Goal: Transaction & Acquisition: Purchase product/service

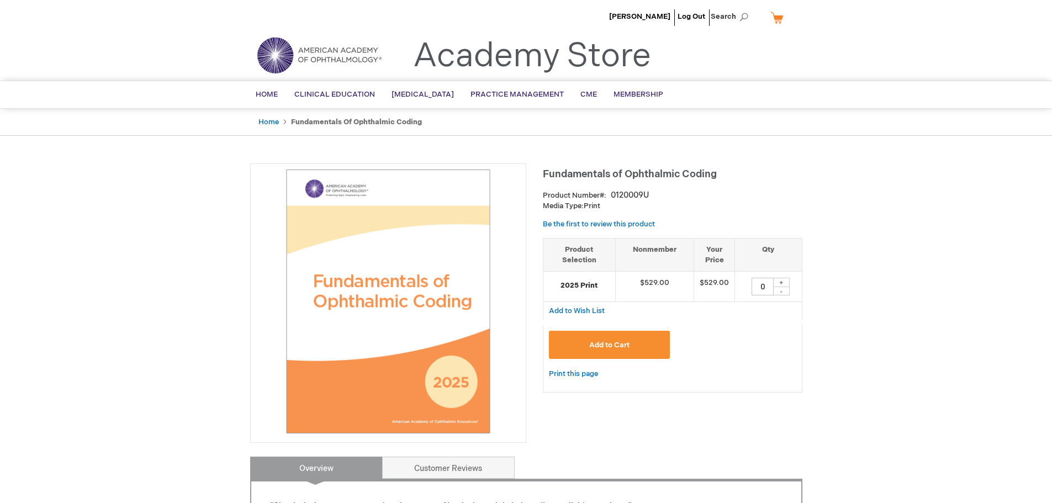
click at [783, 281] on div "+" at bounding box center [781, 282] width 17 height 9
type input "1"
click at [614, 347] on span "Add to Cart" at bounding box center [609, 345] width 40 height 9
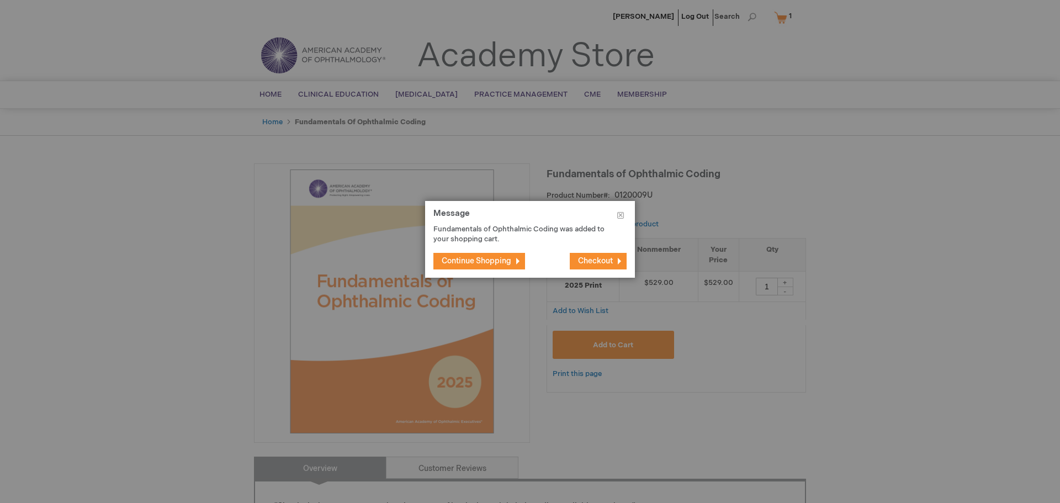
click at [606, 257] on span "Checkout" at bounding box center [595, 260] width 35 height 9
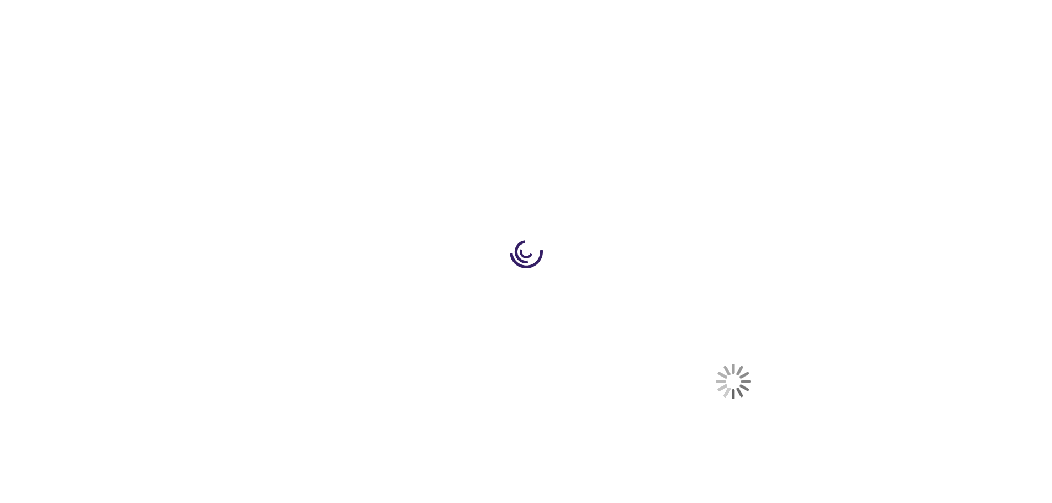
select select "US"
select select "37"
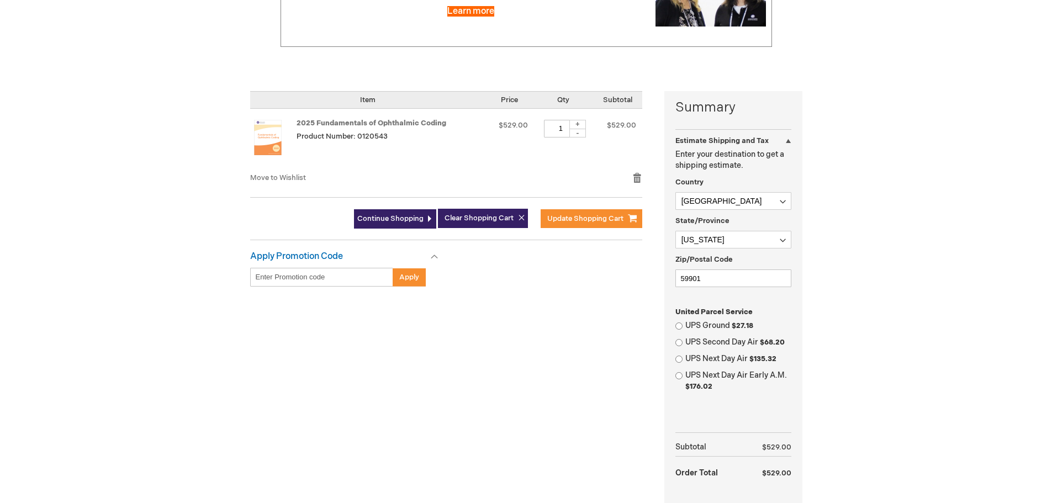
scroll to position [221, 0]
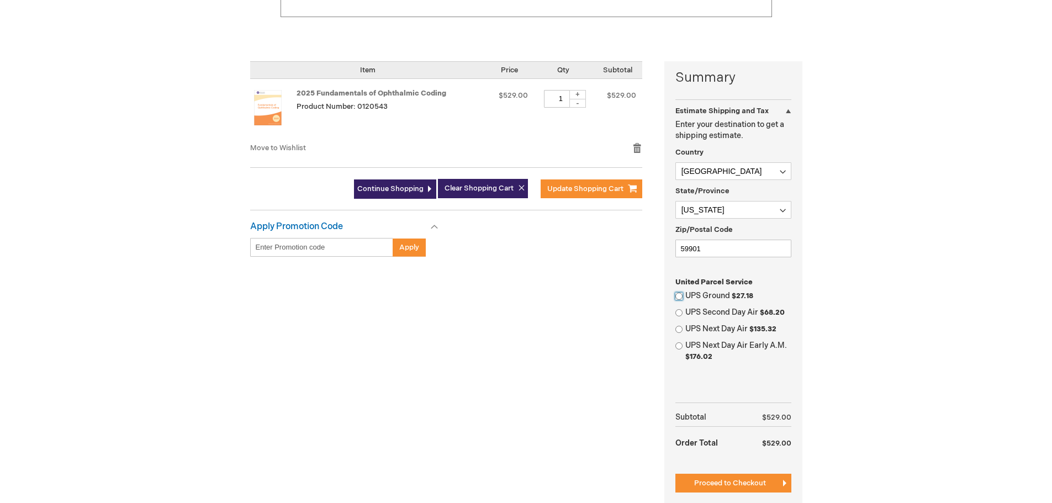
click at [678, 295] on input "UPS Ground $27.18" at bounding box center [678, 296] width 7 height 7
radio input "true"
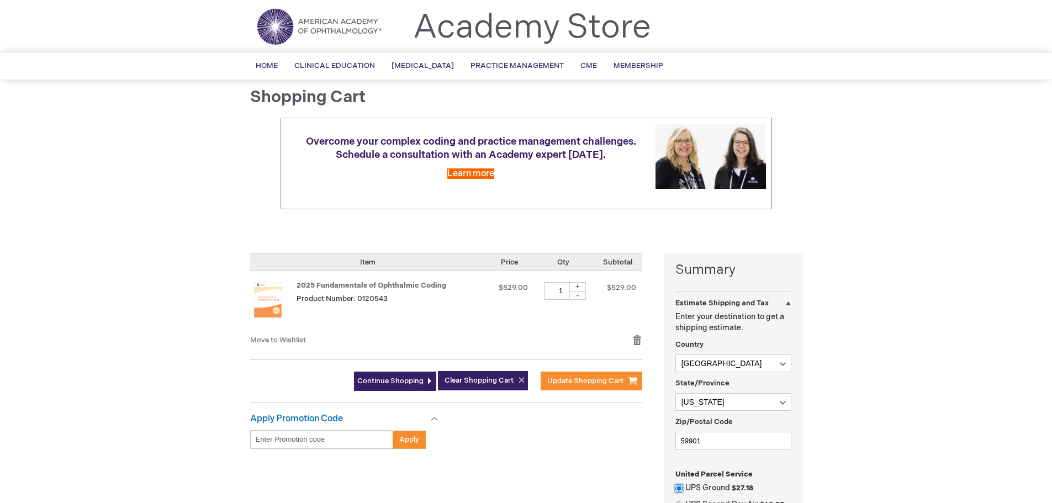
scroll to position [0, 0]
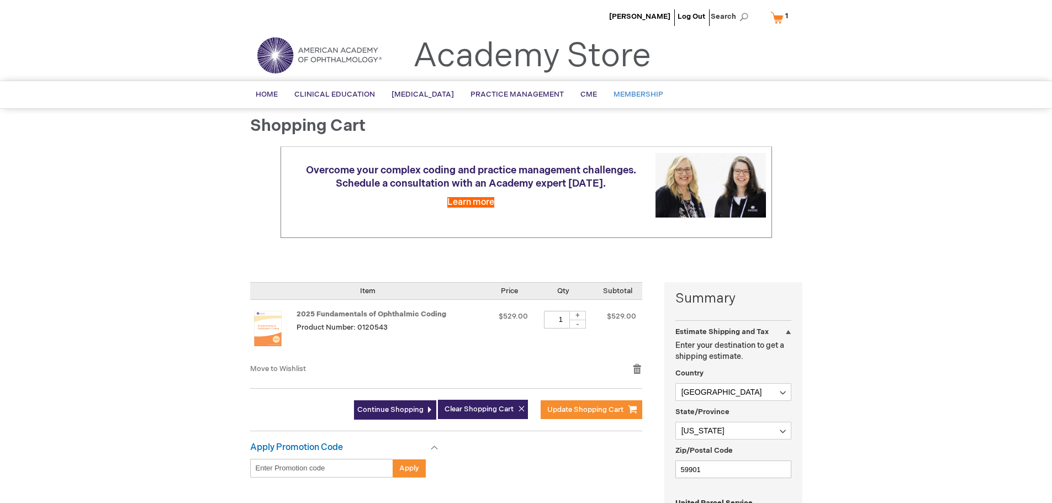
click at [645, 96] on span "Membership" at bounding box center [638, 94] width 50 height 9
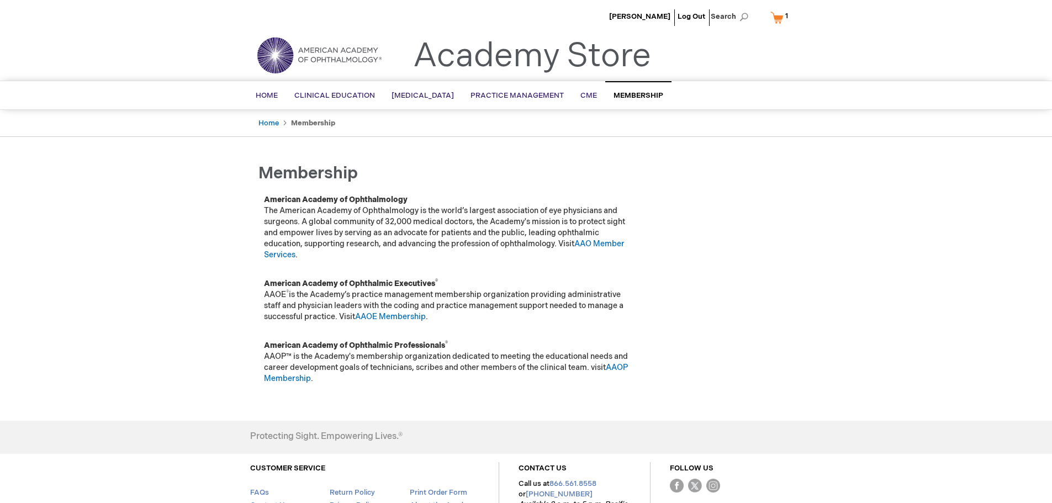
click at [776, 20] on link "My Cart 1 1 items" at bounding box center [781, 17] width 27 height 19
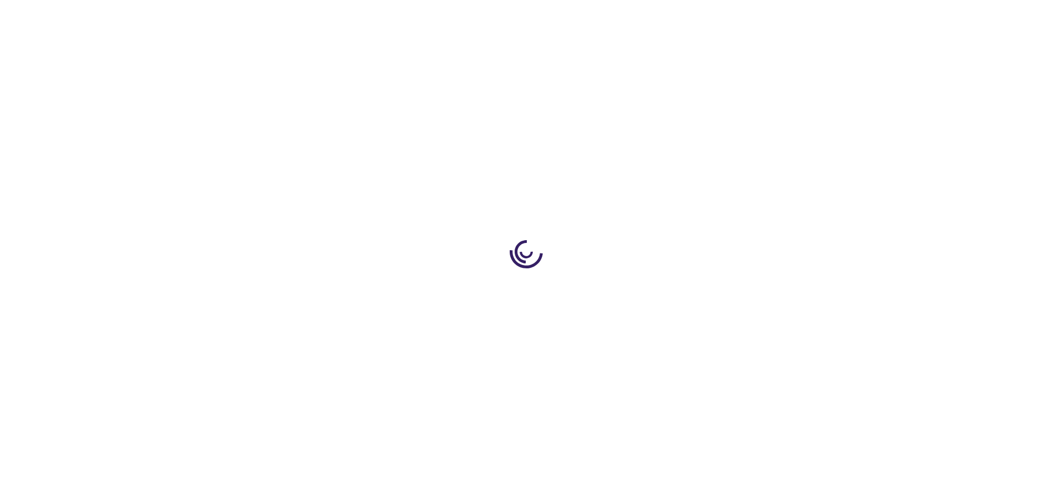
select select "US"
select select "37"
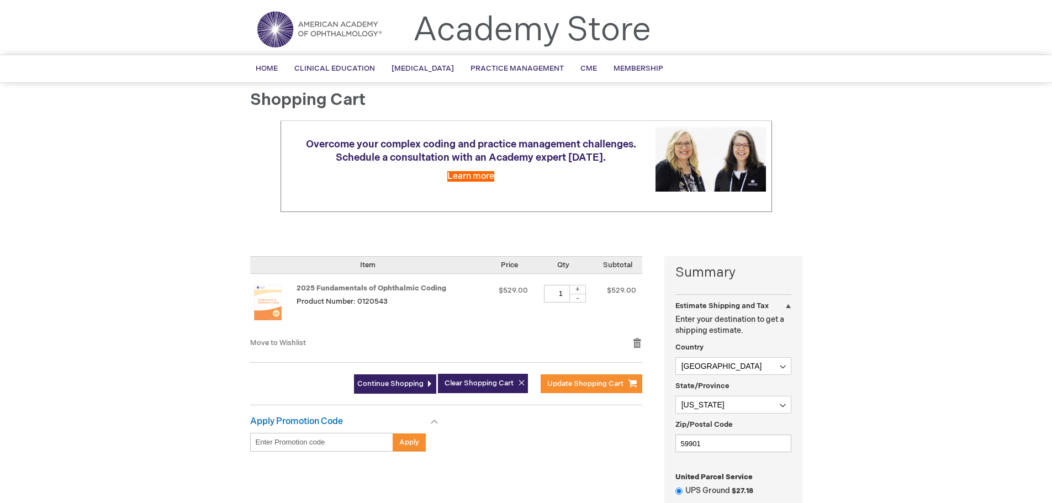
scroll to position [110, 0]
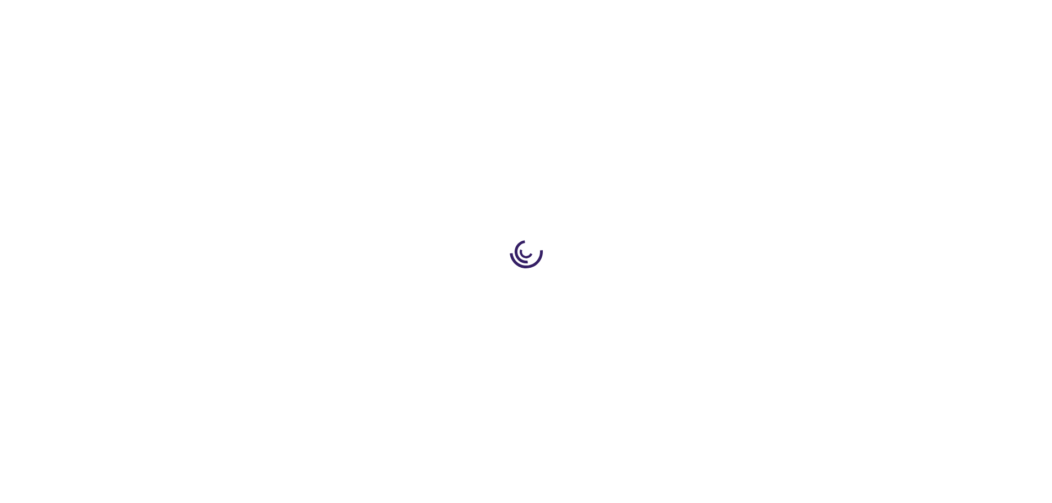
type input "1"
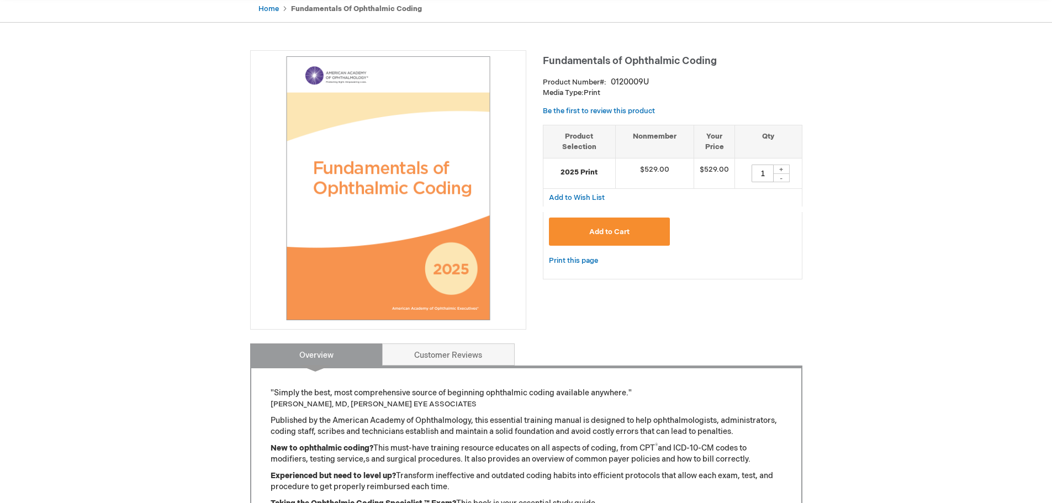
scroll to position [110, 0]
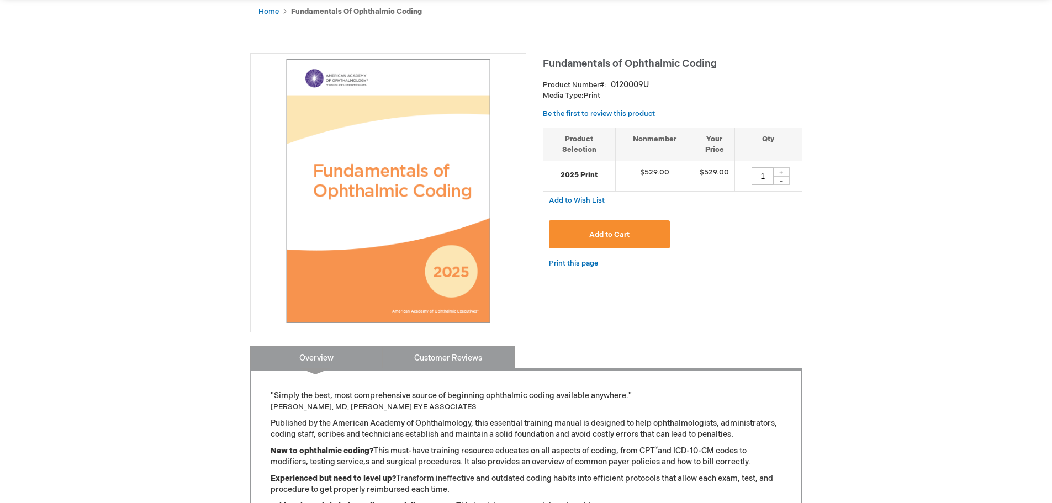
click at [444, 358] on link "Customer Reviews" at bounding box center [448, 357] width 132 height 22
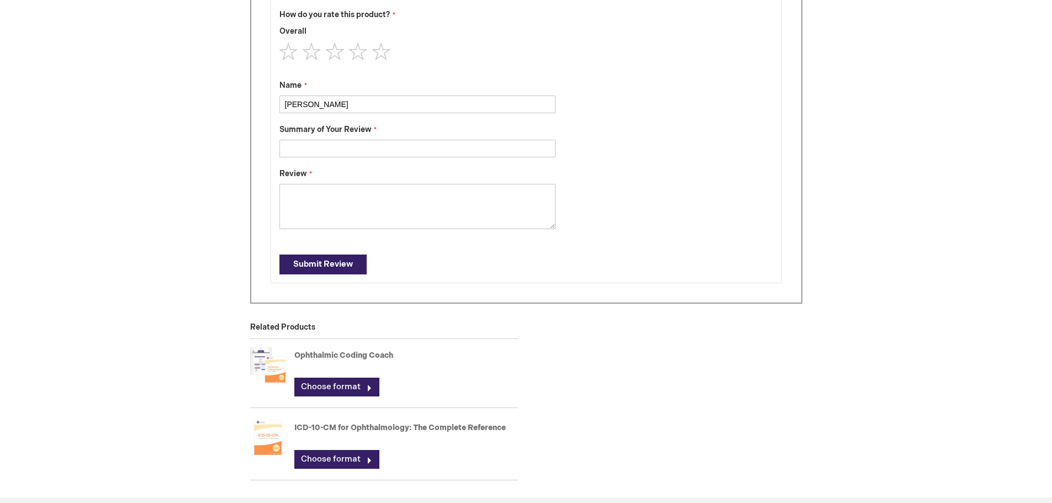
scroll to position [622, 0]
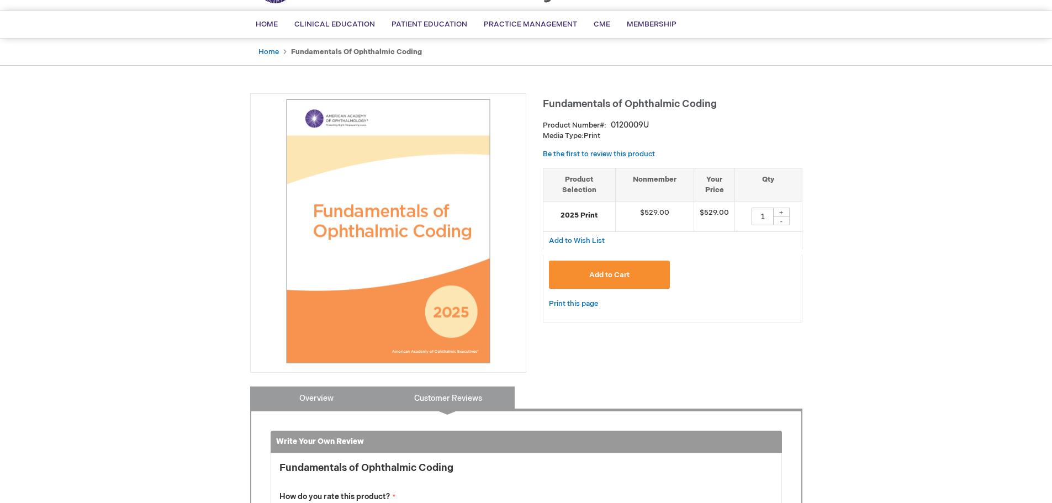
click at [296, 404] on link "Overview" at bounding box center [316, 397] width 132 height 22
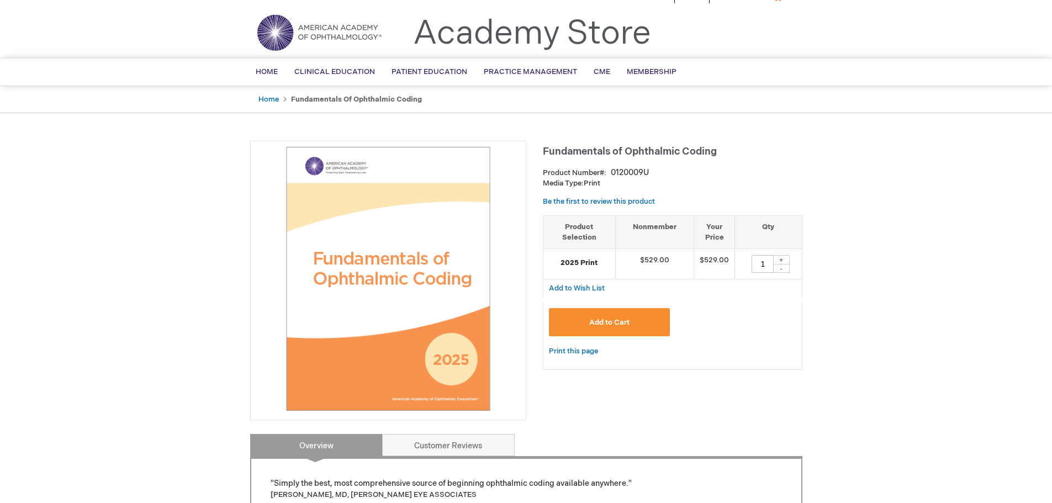
scroll to position [15, 0]
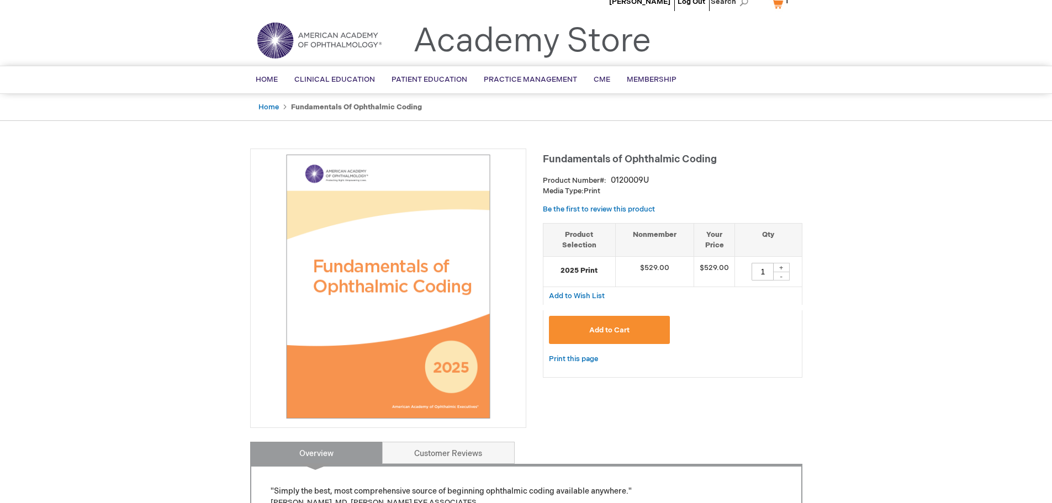
click at [443, 293] on img at bounding box center [388, 287] width 264 height 264
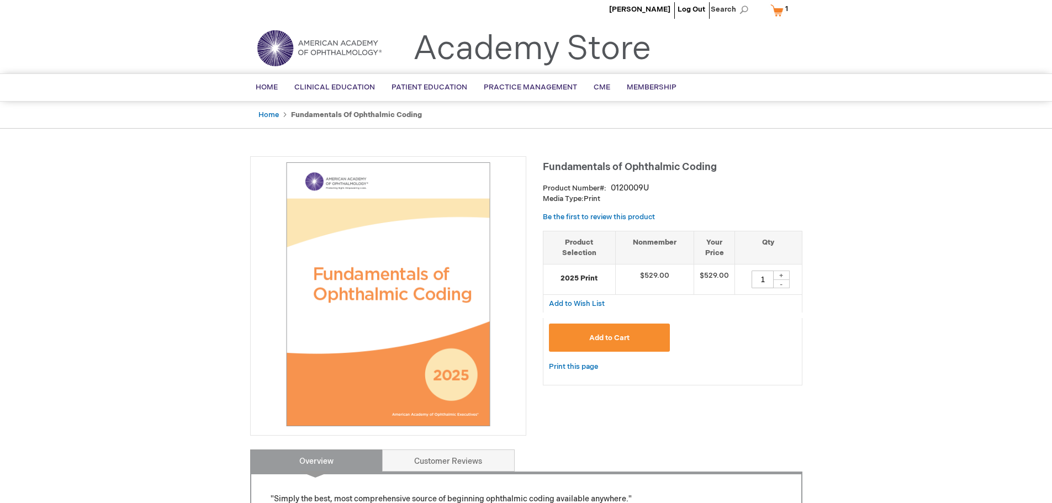
scroll to position [0, 0]
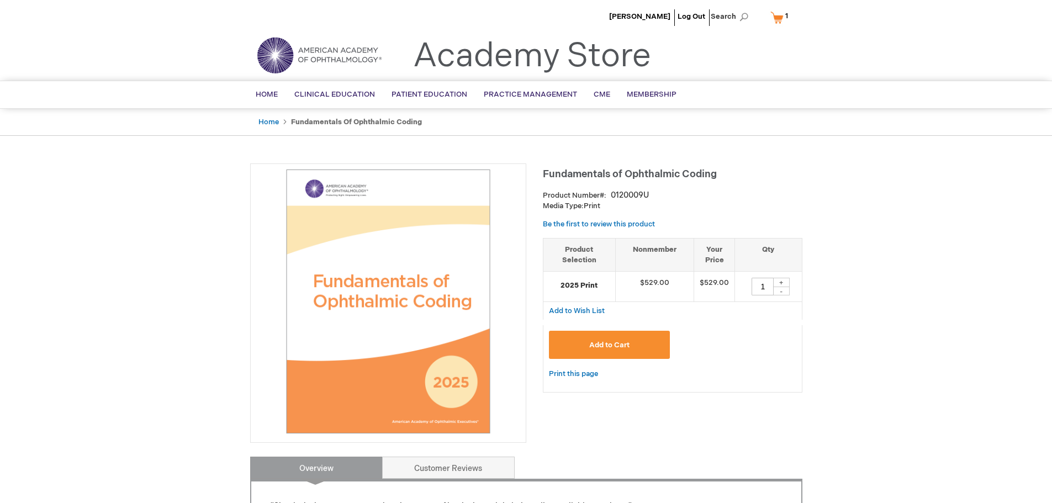
click at [776, 17] on link "My Cart 1 1 items" at bounding box center [781, 17] width 27 height 19
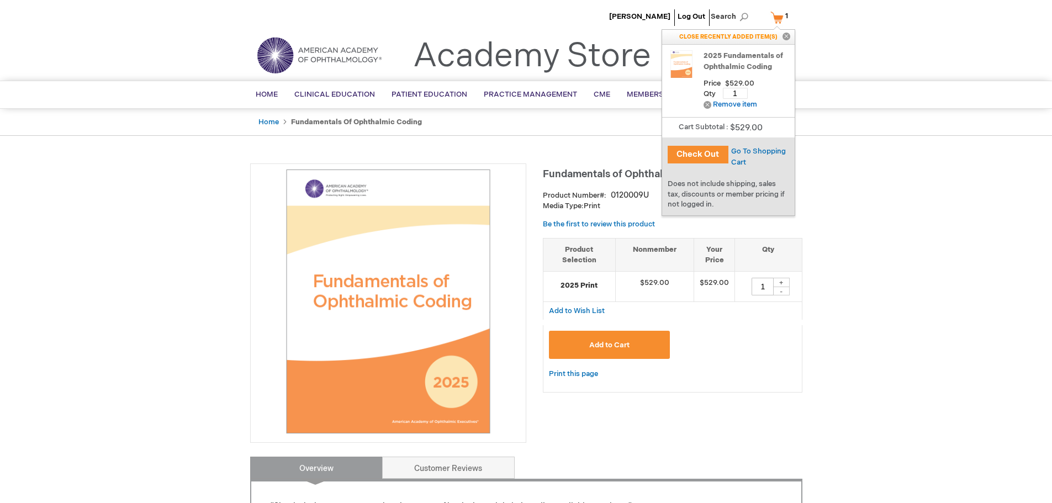
click at [708, 157] on button "Check Out" at bounding box center [697, 155] width 61 height 18
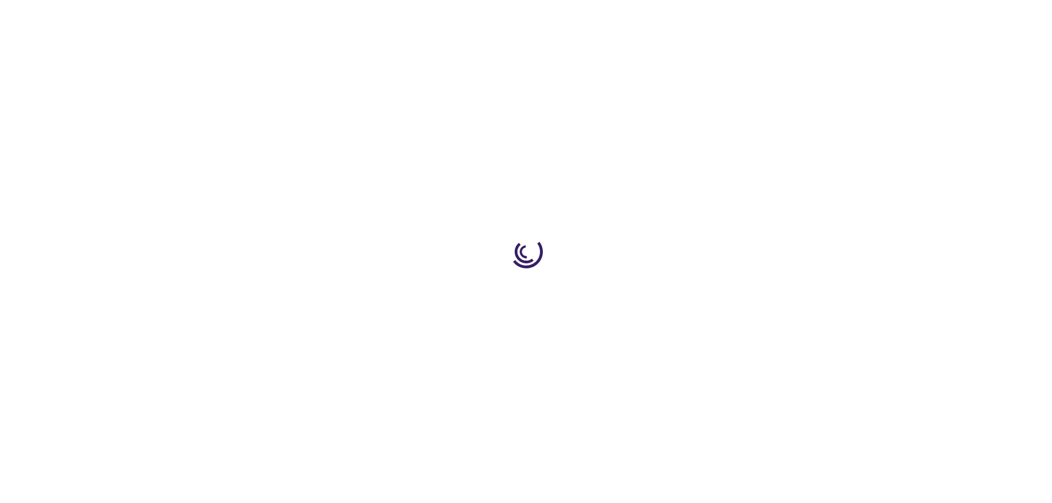
select select "US"
select select "37"
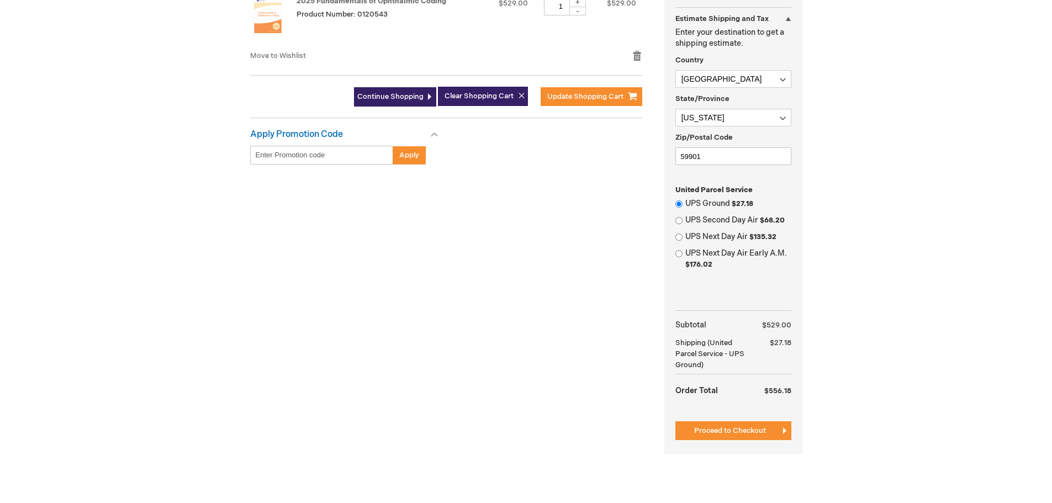
scroll to position [331, 0]
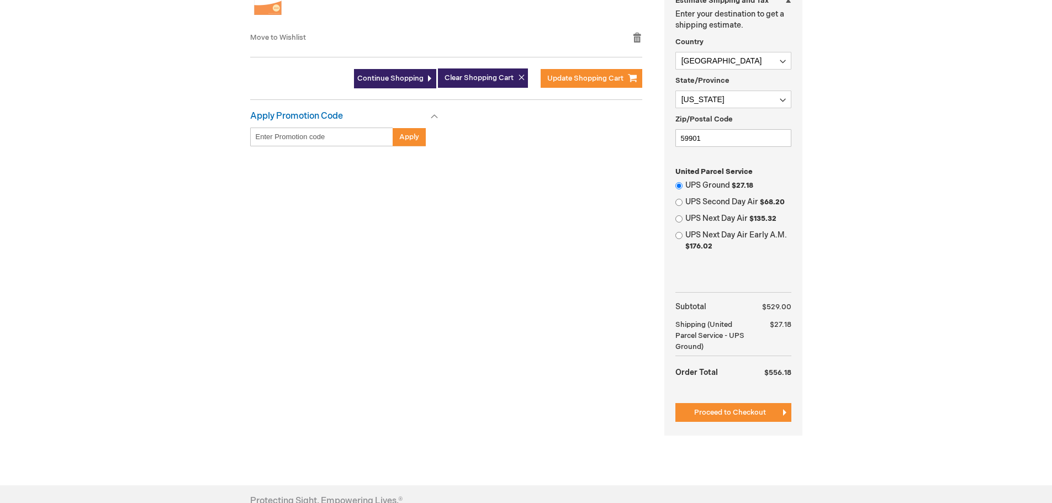
click at [761, 415] on span "Proceed to Checkout" at bounding box center [730, 412] width 72 height 9
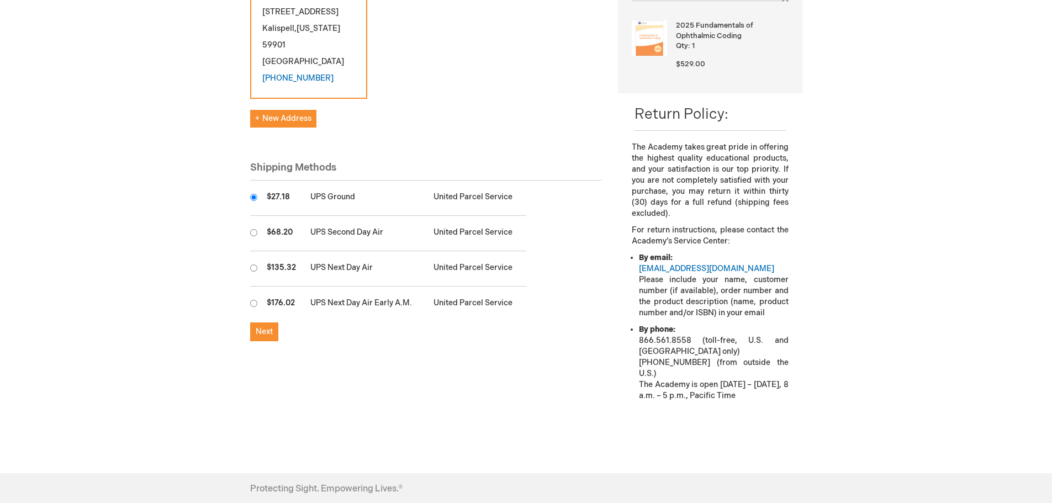
scroll to position [276, 0]
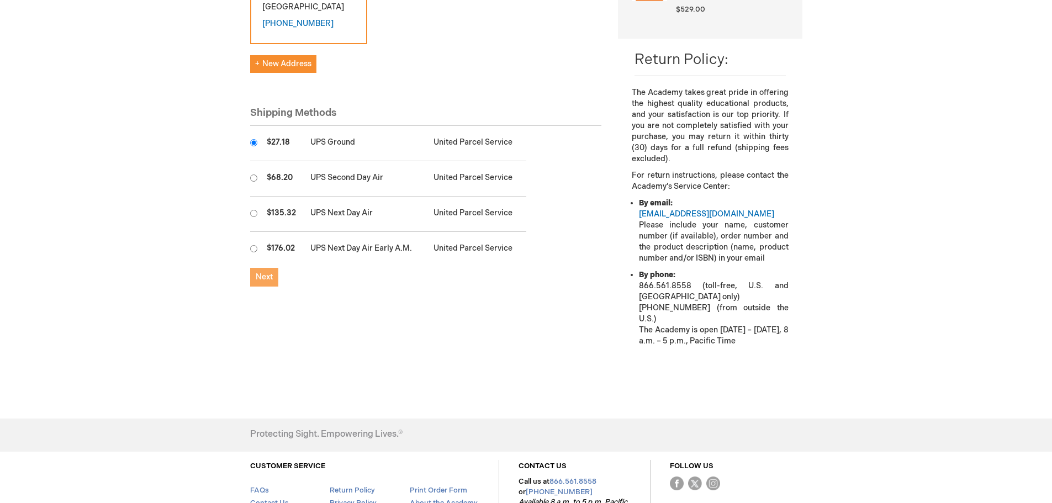
click at [269, 268] on button "Next" at bounding box center [264, 277] width 28 height 19
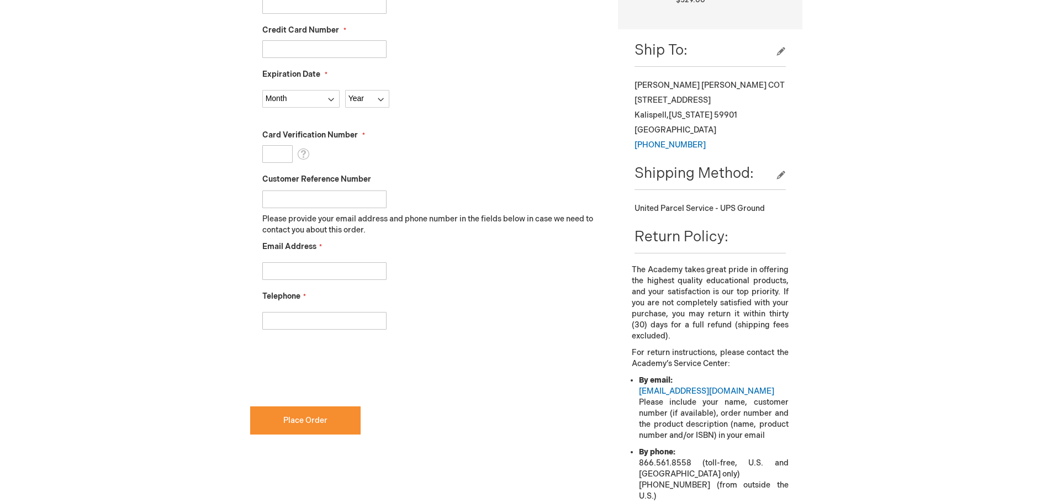
scroll to position [386, 0]
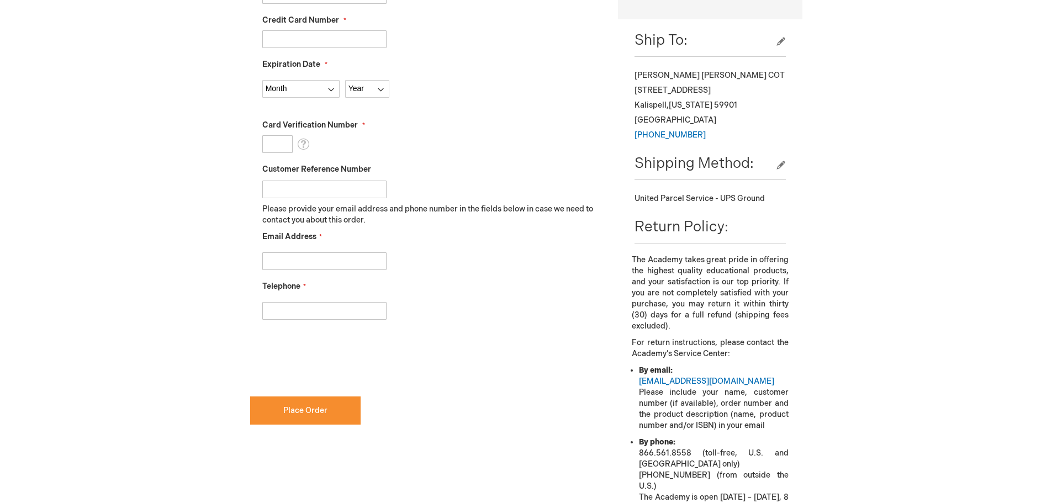
click at [355, 266] on input "Email Address" at bounding box center [324, 261] width 124 height 18
type input "jv@glaciereye.com"
click at [348, 314] on input "Telephone" at bounding box center [324, 311] width 124 height 18
type input "4062572020"
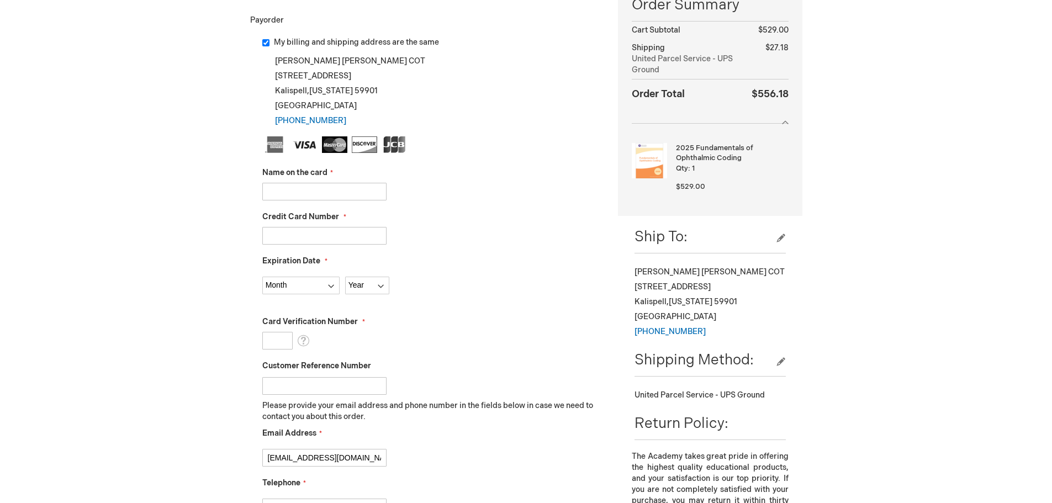
scroll to position [166, 0]
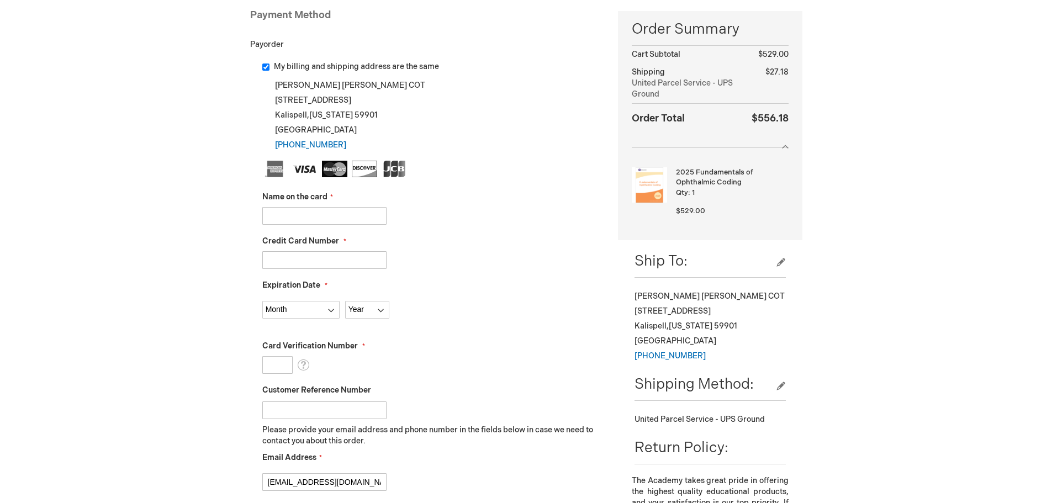
checkbox input "false"
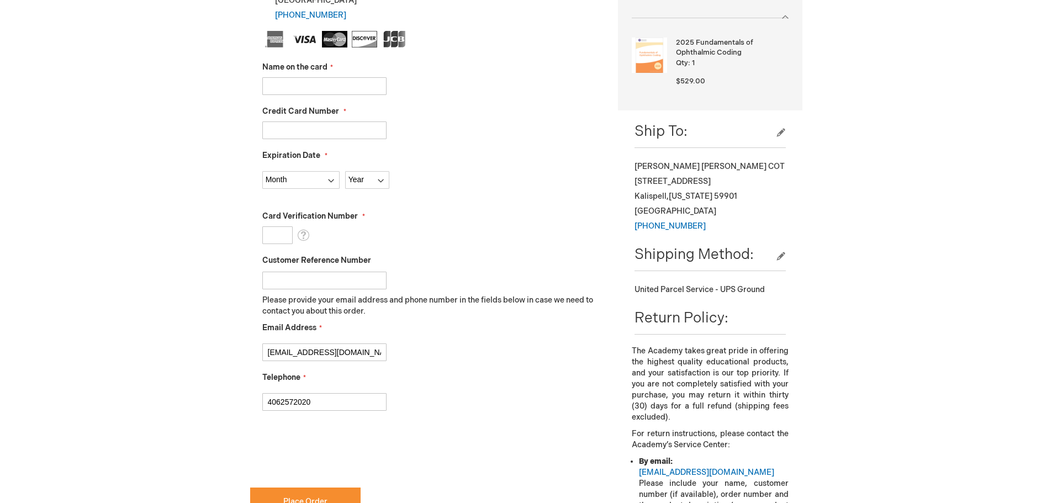
scroll to position [277, 0]
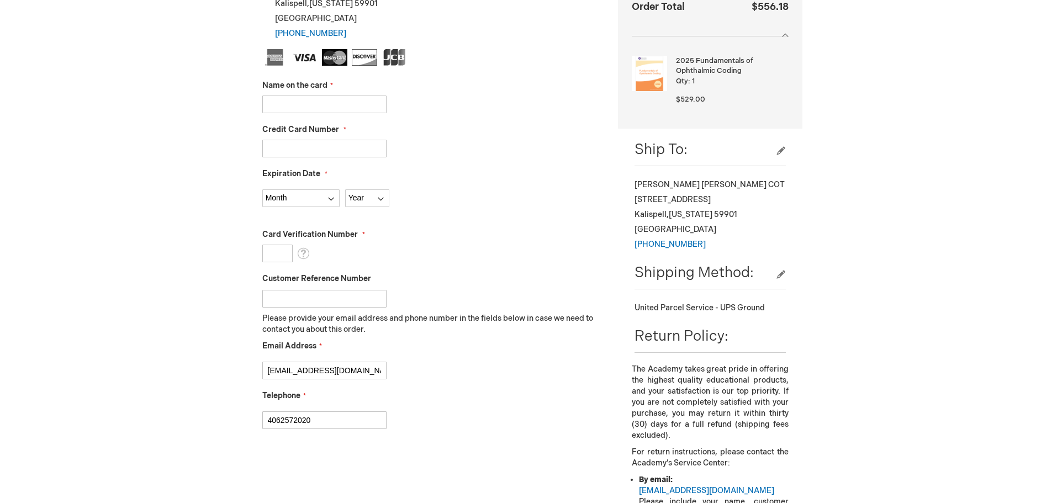
click at [366, 104] on input "Name on the card" at bounding box center [324, 105] width 124 height 18
type input "August Stein"
click at [347, 151] on input "Credit Card Number" at bounding box center [324, 149] width 124 height 18
type input "379258294921009"
click at [316, 199] on select "Month 01 - January 02 - February 03 - March 04 - April 05 - May 06 - June 07 - …" at bounding box center [300, 198] width 77 height 18
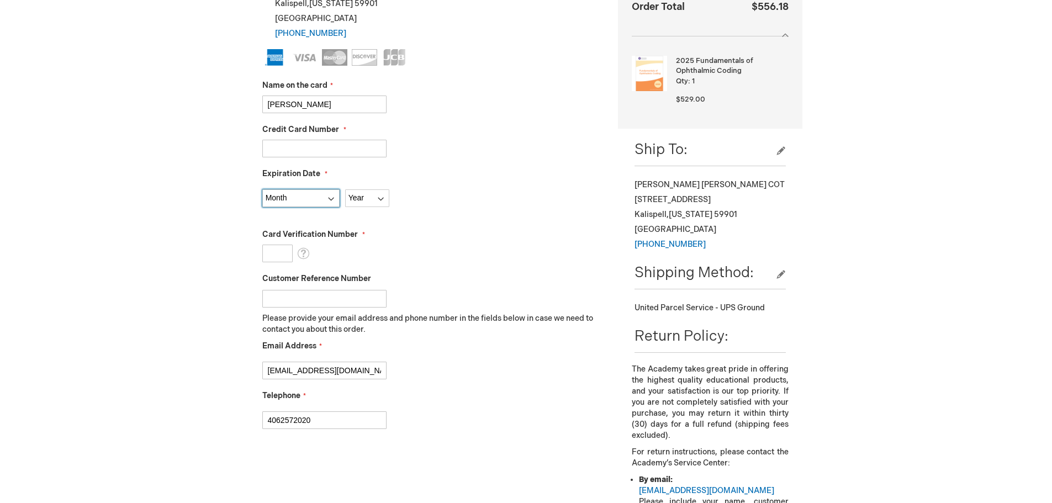
select select "11"
click at [262, 189] on select "Month 01 - January 02 - February 03 - March 04 - April 05 - May 06 - June 07 - …" at bounding box center [300, 198] width 77 height 18
click at [377, 194] on select "Year 2025 2026 2027 2028 2029 2030 2031 2032 2033 2034 2035" at bounding box center [367, 198] width 44 height 18
select select "2029"
click at [345, 189] on select "Year 2025 2026 2027 2028 2029 2030 2031 2032 2033 2034 2035" at bounding box center [367, 198] width 44 height 18
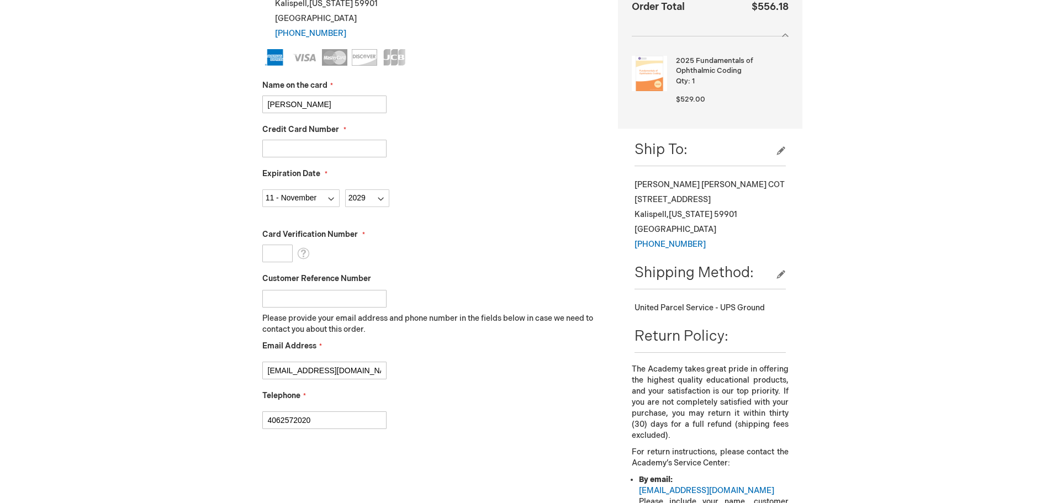
click at [283, 254] on input "Card Verification Number" at bounding box center [277, 254] width 30 height 18
type input "8892"
click at [310, 302] on input "Customer Reference Number" at bounding box center [324, 299] width 124 height 18
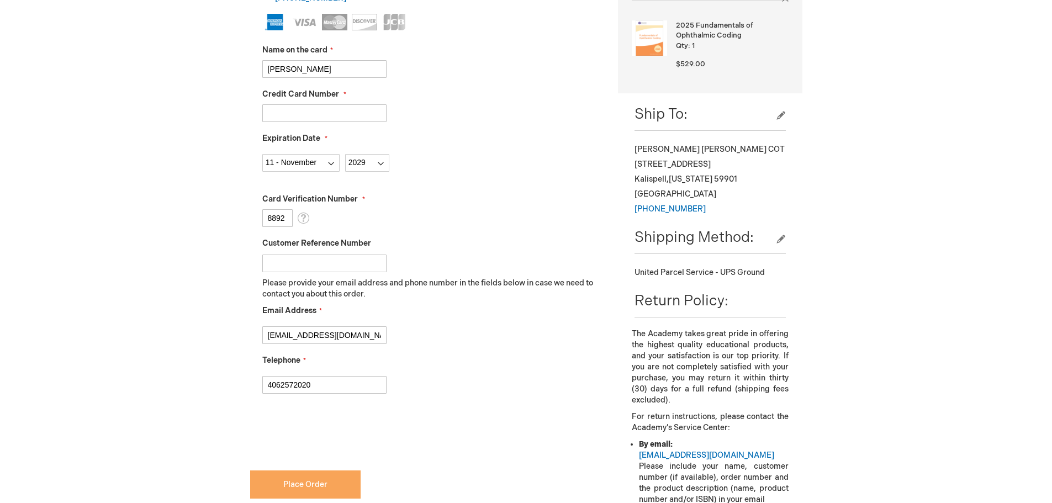
scroll to position [388, 0]
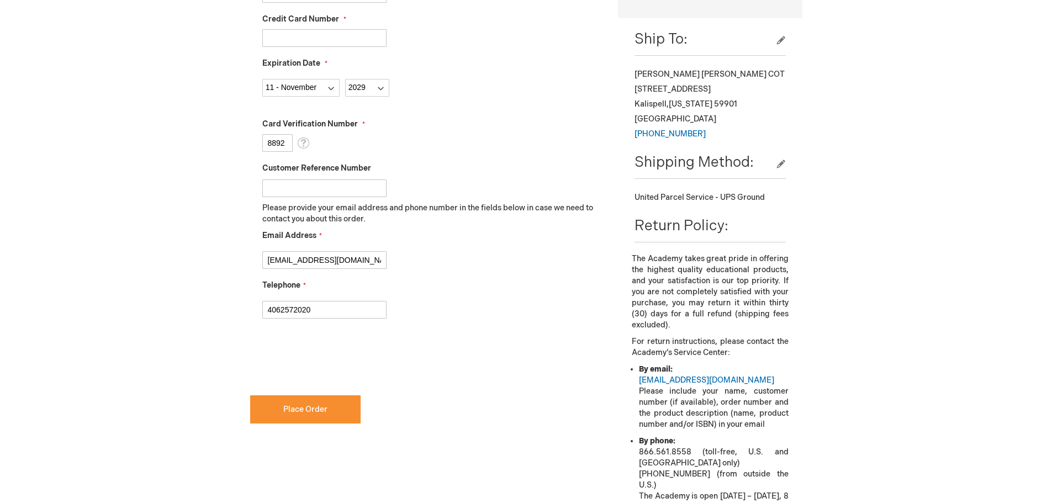
checkbox input "true"
click at [297, 413] on span "Place Order" at bounding box center [305, 409] width 44 height 9
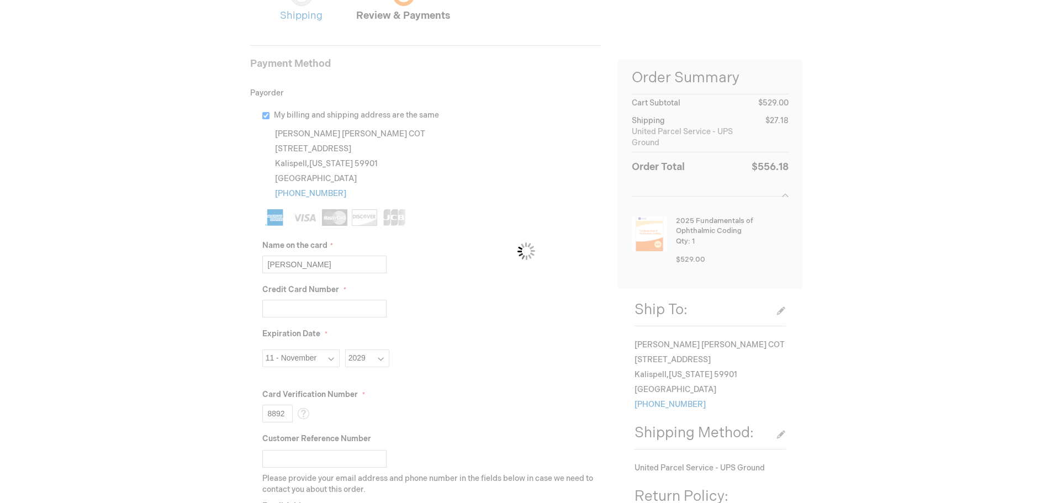
scroll to position [112, 0]
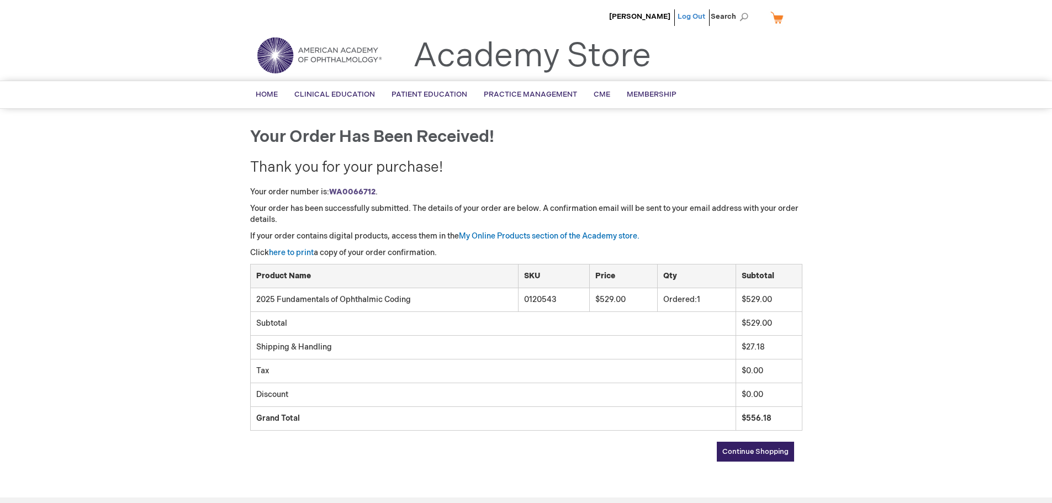
click at [691, 17] on link "Log Out" at bounding box center [691, 16] width 28 height 9
